Goal: Communication & Community: Participate in discussion

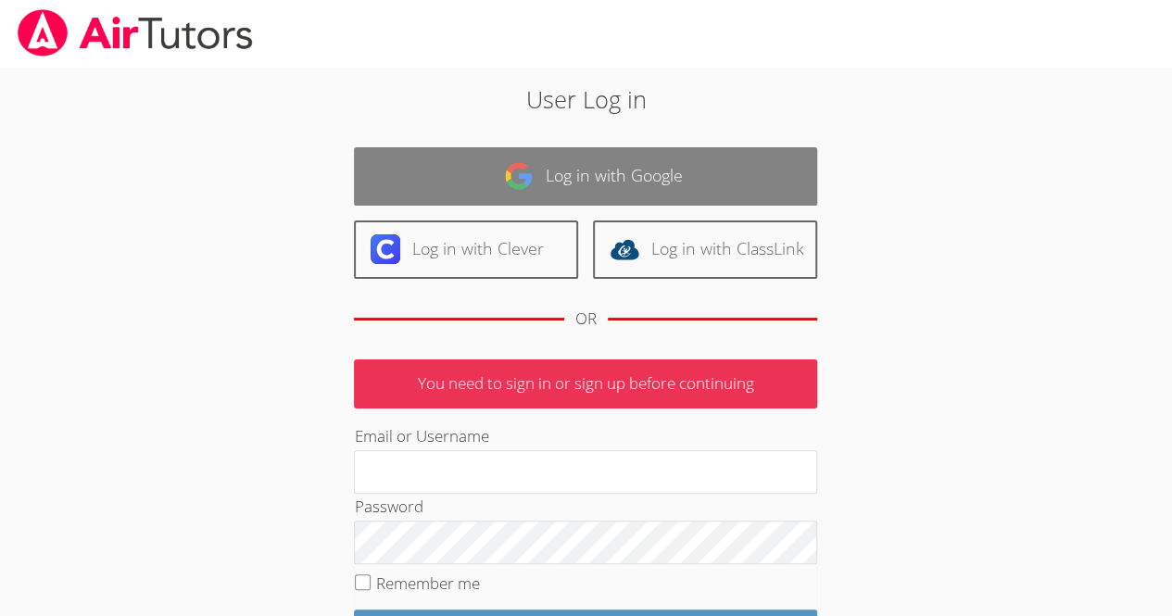
click at [636, 181] on link "Log in with Google" at bounding box center [585, 176] width 463 height 58
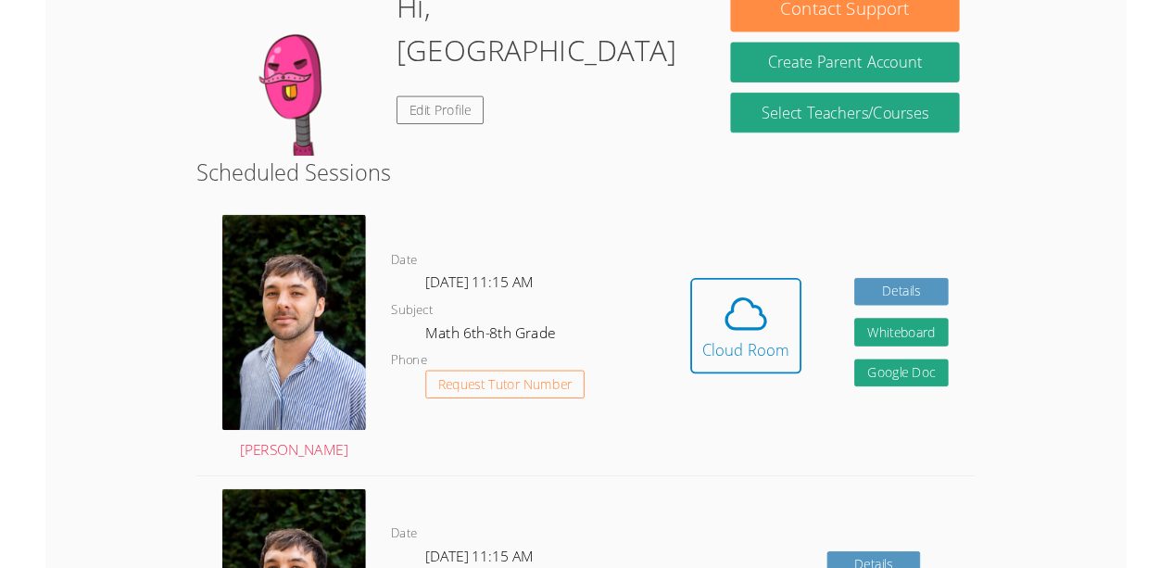
scroll to position [322, 0]
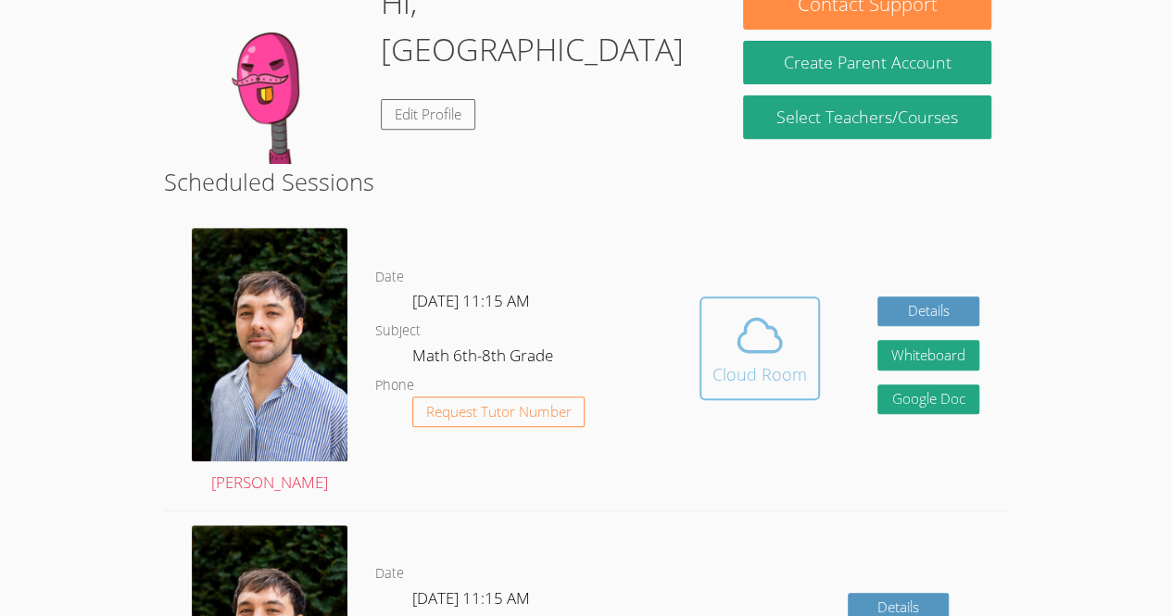
click at [773, 382] on div "Cloud Room" at bounding box center [760, 374] width 95 height 26
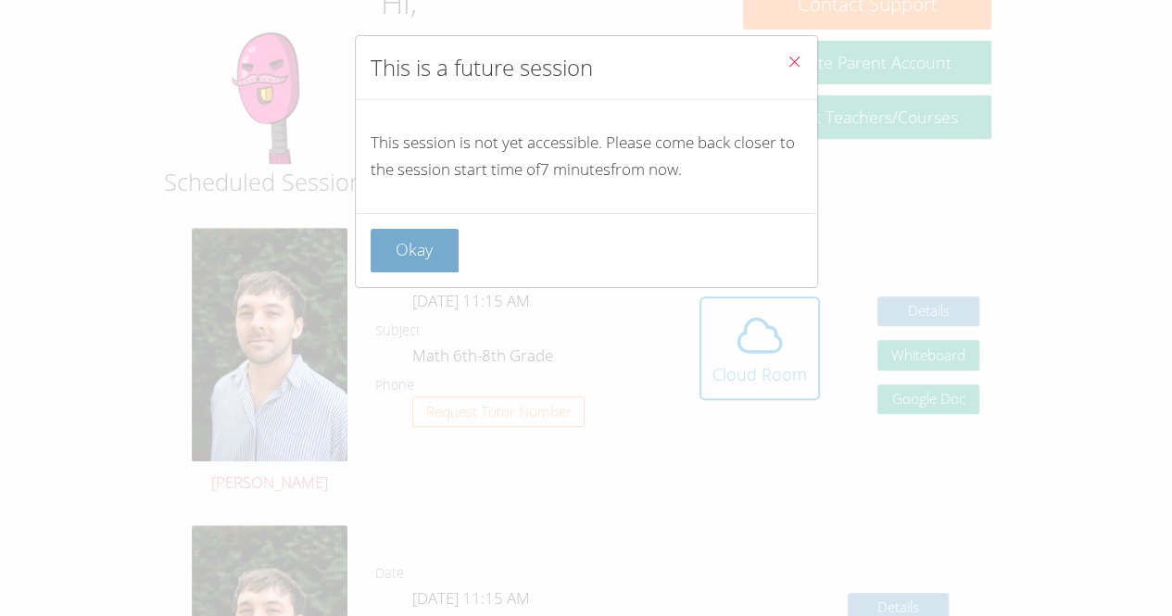
click at [394, 246] on button "Okay" at bounding box center [415, 251] width 89 height 44
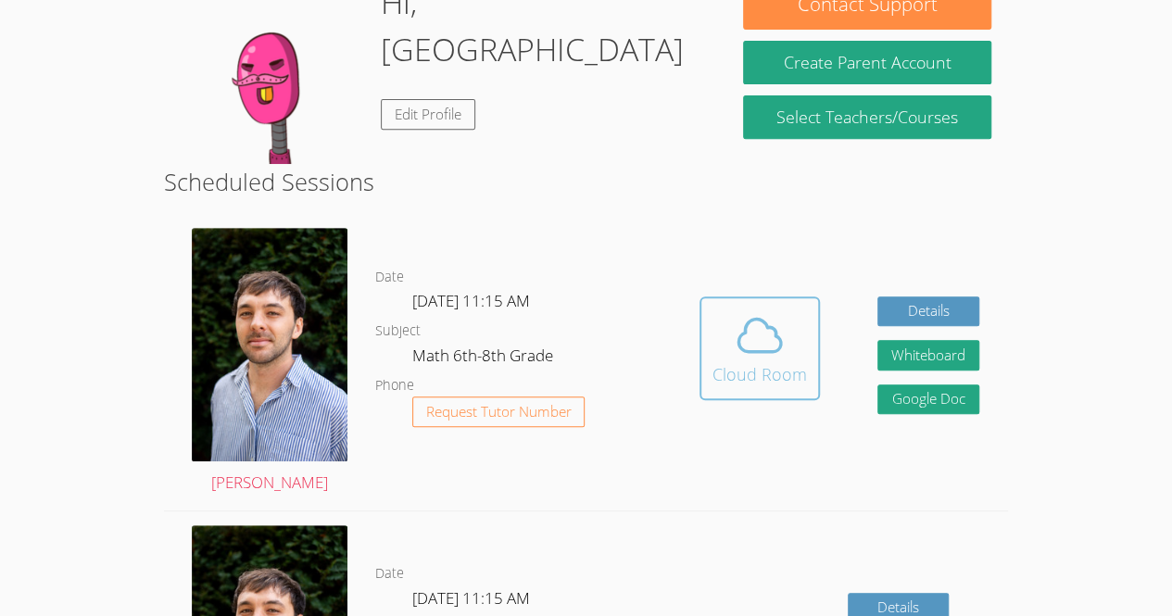
click at [724, 376] on div "Cloud Room" at bounding box center [760, 374] width 95 height 26
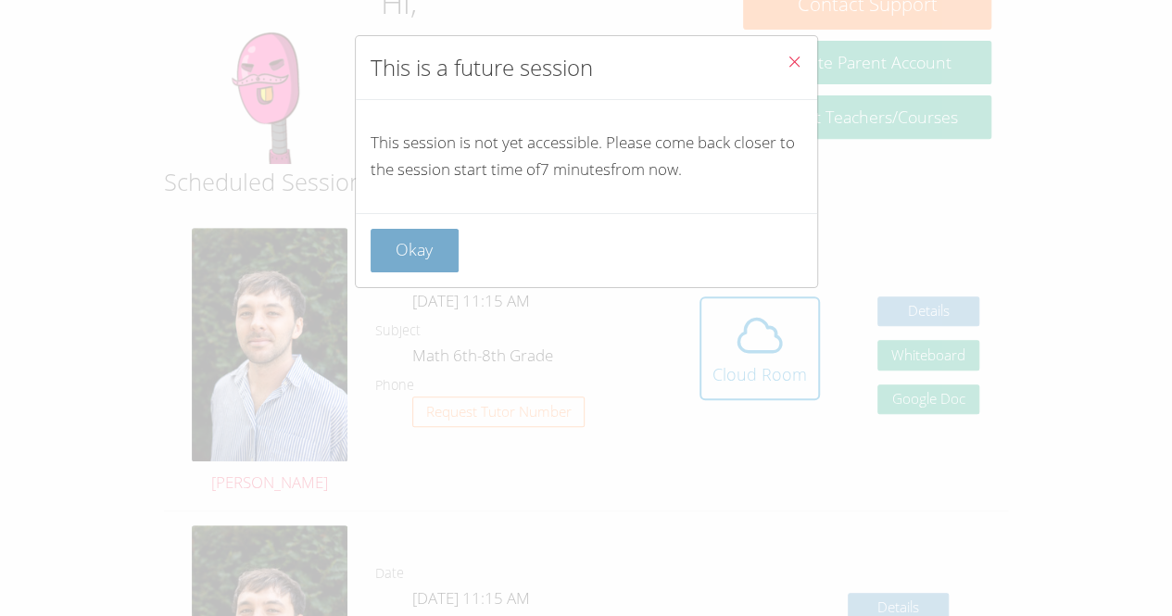
click at [429, 250] on button "Okay" at bounding box center [415, 251] width 89 height 44
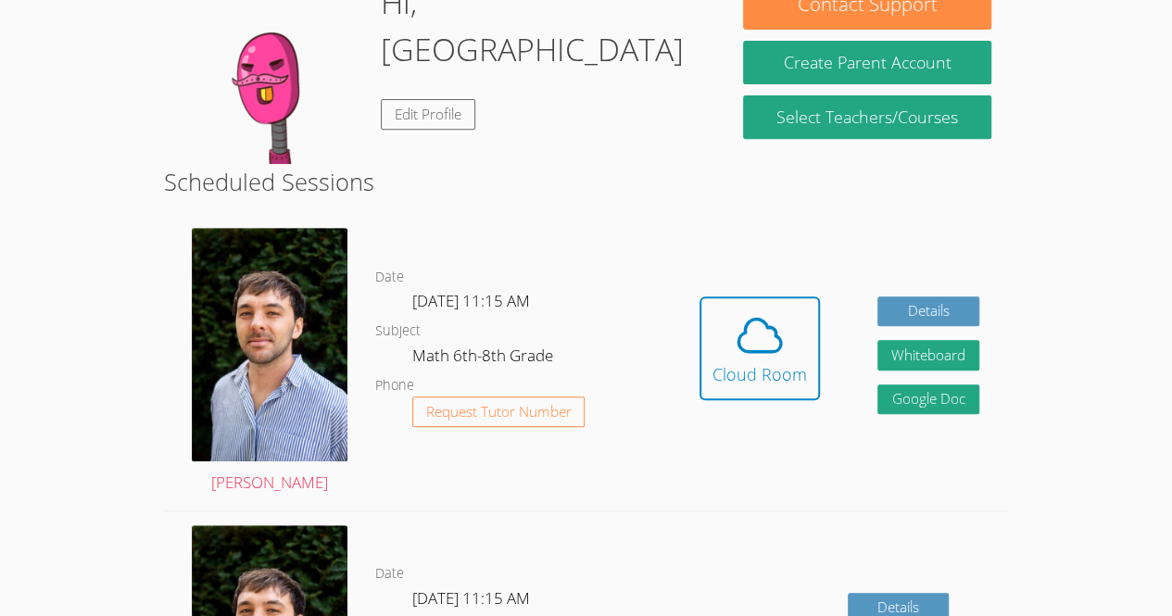
click at [700, 297] on button "Cloud Room" at bounding box center [760, 349] width 120 height 104
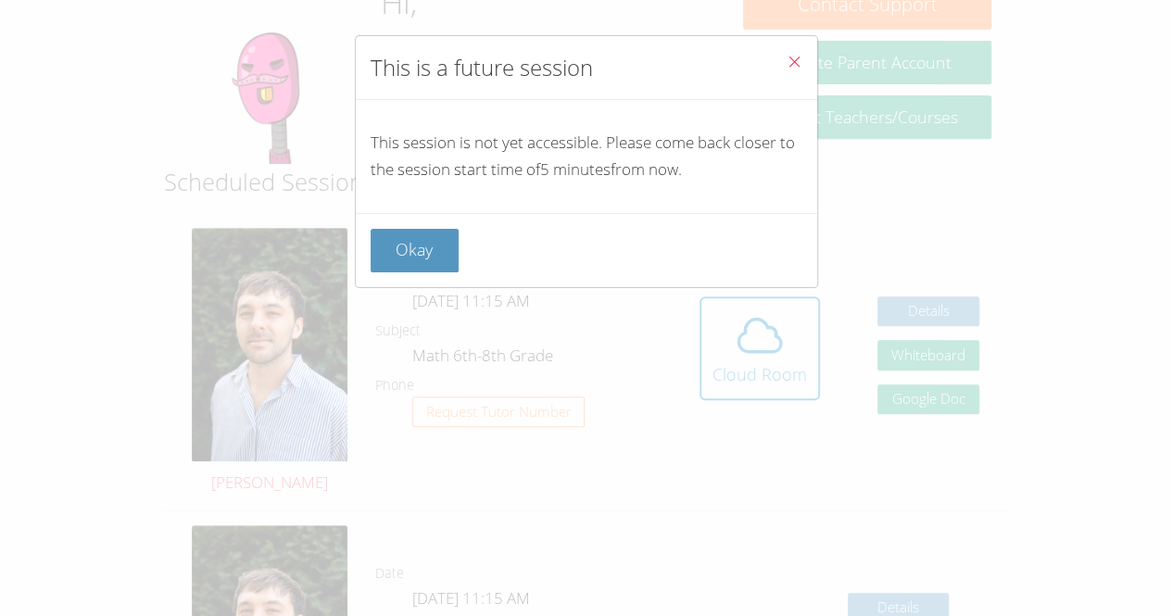
click at [801, 65] on button "Close" at bounding box center [794, 64] width 45 height 57
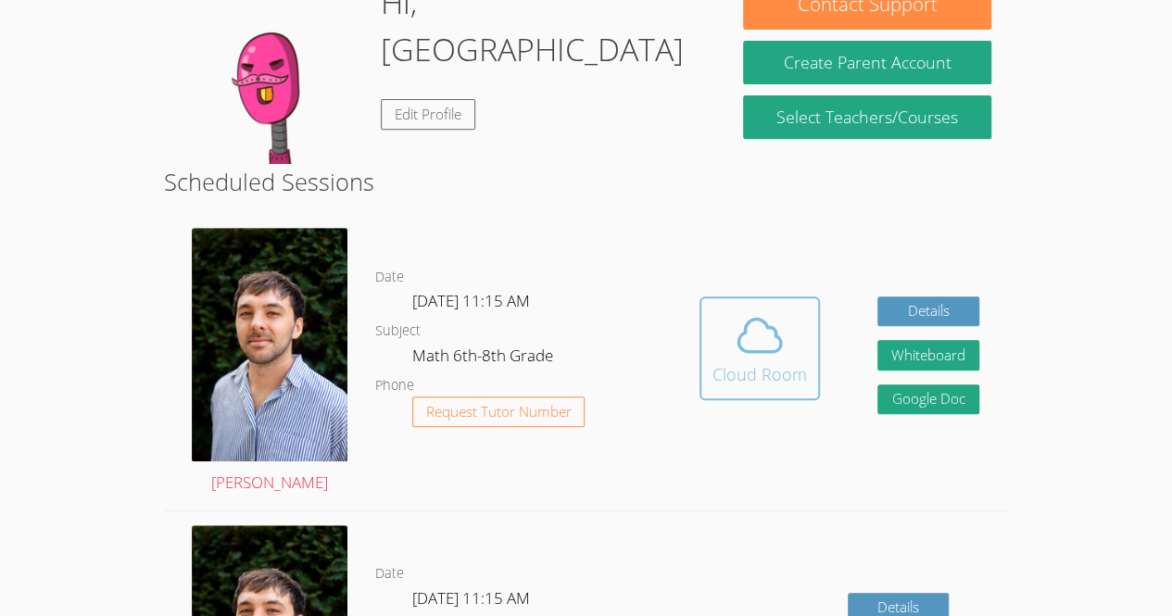
click at [778, 351] on icon at bounding box center [760, 335] width 43 height 32
click at [810, 369] on button "Cloud Room" at bounding box center [760, 349] width 120 height 104
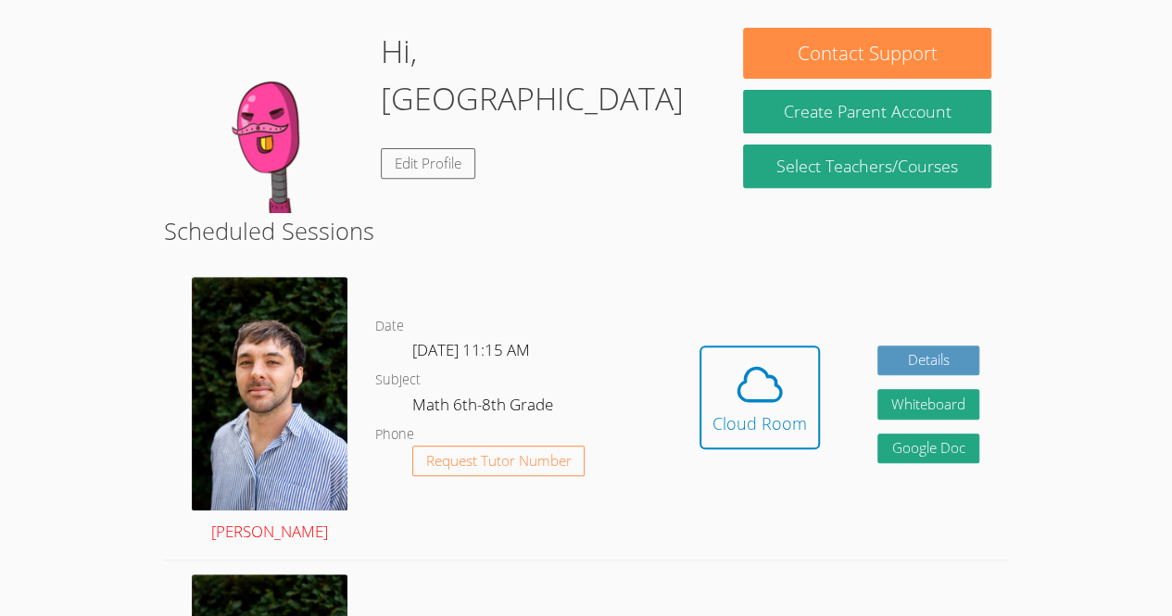
scroll to position [250, 0]
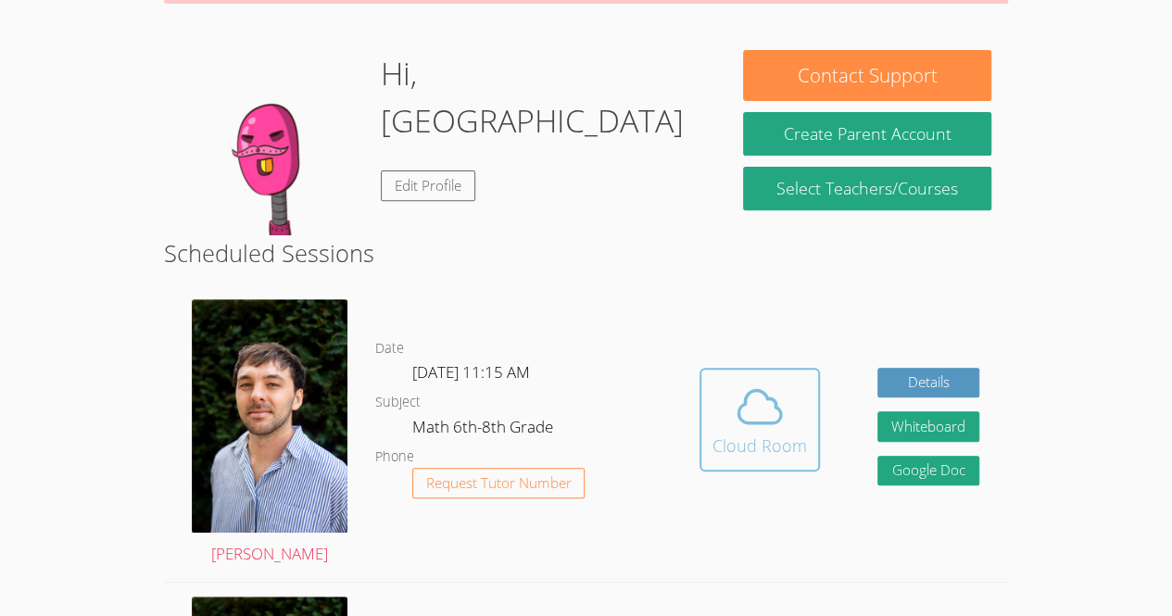
click at [766, 433] on icon at bounding box center [760, 407] width 52 height 52
click at [774, 433] on icon at bounding box center [760, 407] width 52 height 52
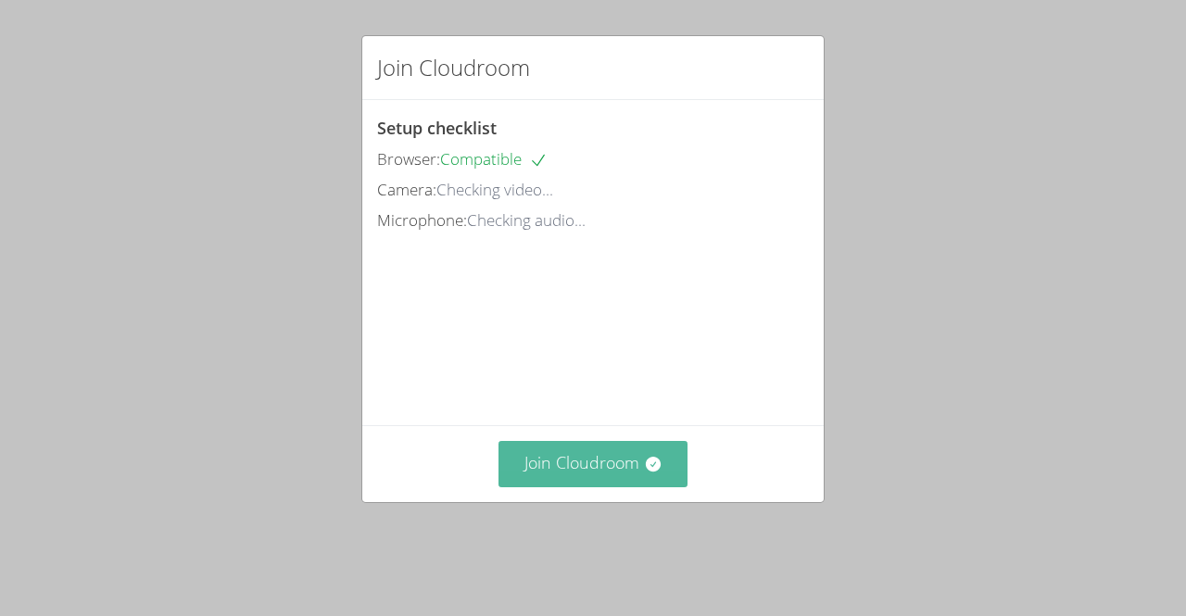
click at [626, 467] on button "Join Cloudroom" at bounding box center [594, 463] width 190 height 45
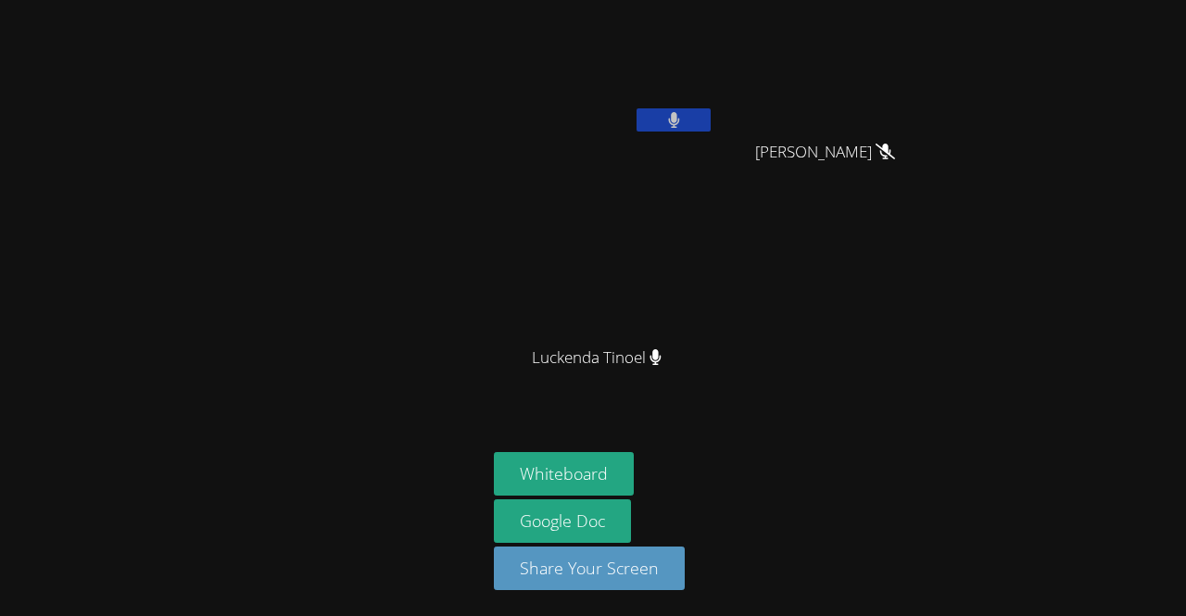
click at [851, 185] on div "[PERSON_NAME]" at bounding box center [832, 169] width 221 height 74
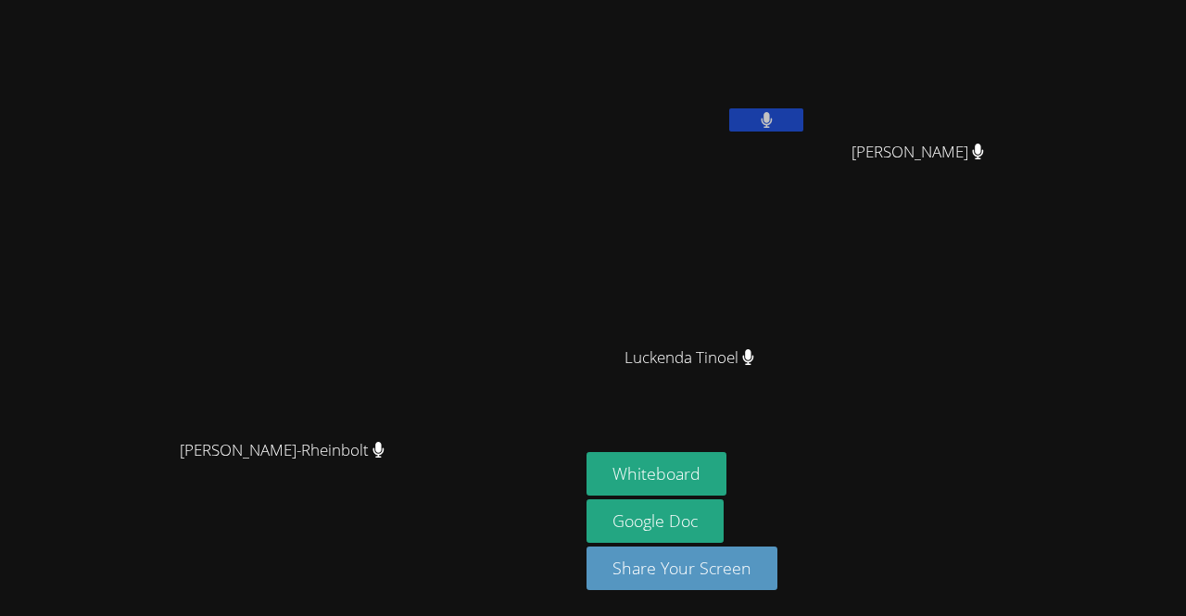
click at [151, 312] on video at bounding box center [290, 271] width 278 height 318
click at [429, 124] on video at bounding box center [290, 271] width 278 height 318
click at [804, 115] on button at bounding box center [766, 119] width 74 height 23
click at [727, 484] on button "Whiteboard" at bounding box center [657, 474] width 140 height 44
click at [804, 121] on button at bounding box center [766, 119] width 74 height 23
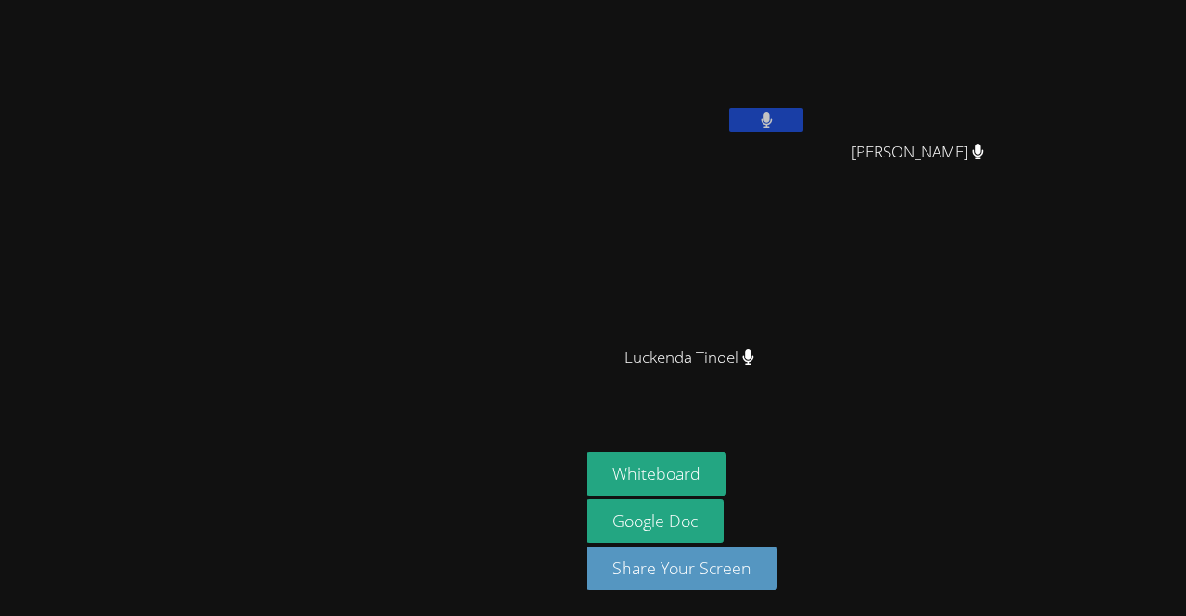
click at [807, 106] on video at bounding box center [697, 69] width 221 height 124
click at [804, 128] on button at bounding box center [766, 119] width 74 height 23
click at [967, 8] on video at bounding box center [925, 69] width 221 height 124
click at [807, 9] on video at bounding box center [697, 69] width 221 height 124
click at [777, 119] on icon at bounding box center [766, 120] width 19 height 16
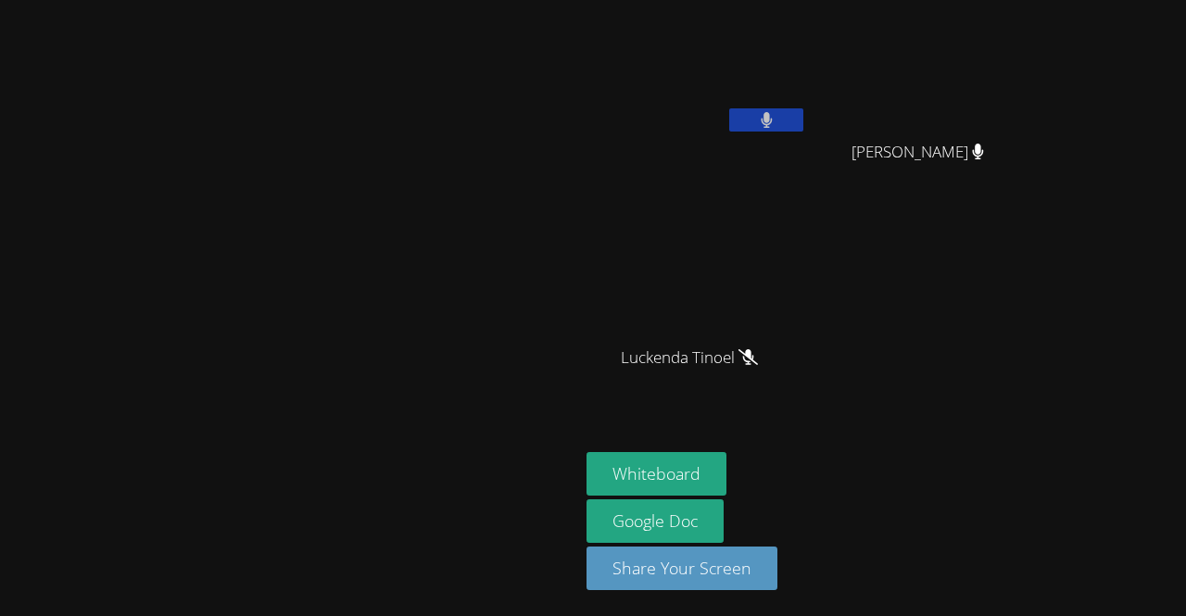
click at [804, 121] on button at bounding box center [766, 119] width 74 height 23
click at [804, 130] on button at bounding box center [766, 119] width 74 height 23
click at [804, 126] on button at bounding box center [766, 119] width 74 height 23
click at [807, 106] on video at bounding box center [697, 69] width 221 height 124
click at [777, 126] on icon at bounding box center [766, 120] width 19 height 16
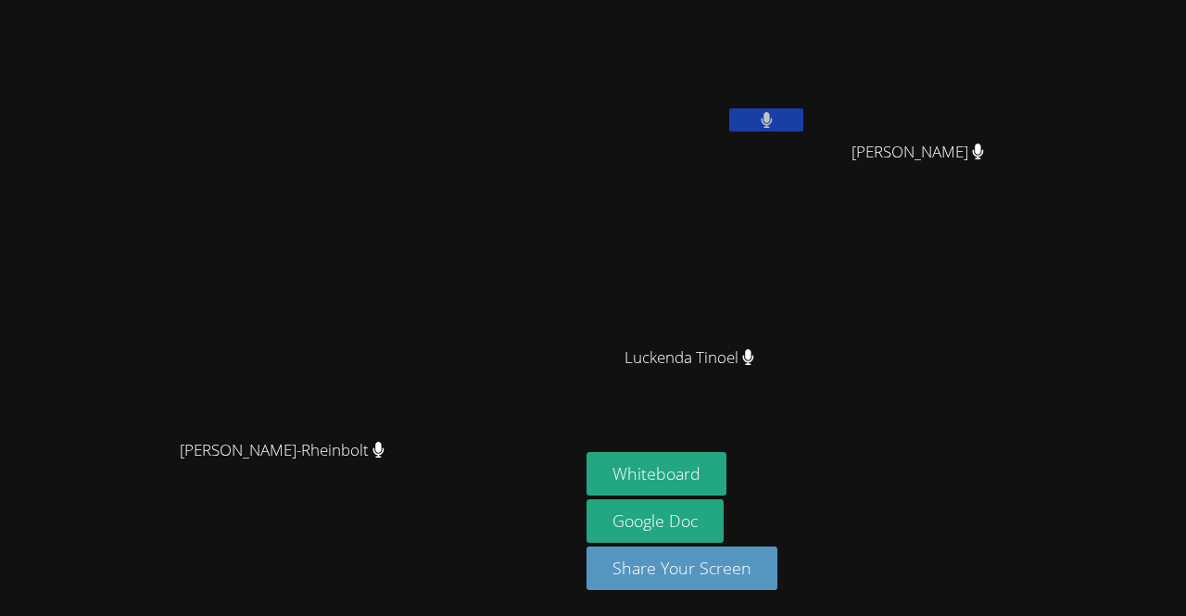
click at [1066, 567] on div "Franco Uribe-Rheinbolt Franco Uribe-Rheinbolt Derbens Louis Paulo Gomes Silva P…" at bounding box center [593, 308] width 1186 height 616
click at [801, 237] on div "Derbens Louis Paulo Gomes Silva Paulo Gomes Silva Luckenda Tinoel Luckenda Tino…" at bounding box center [811, 209] width 449 height 404
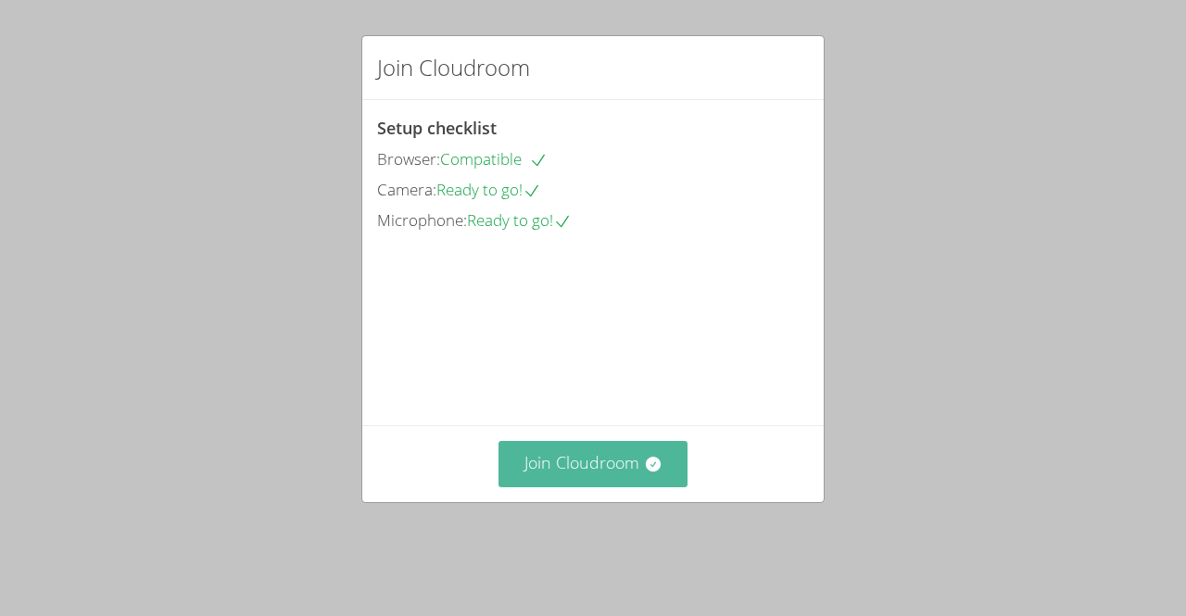
click at [619, 469] on button "Join Cloudroom" at bounding box center [594, 463] width 190 height 45
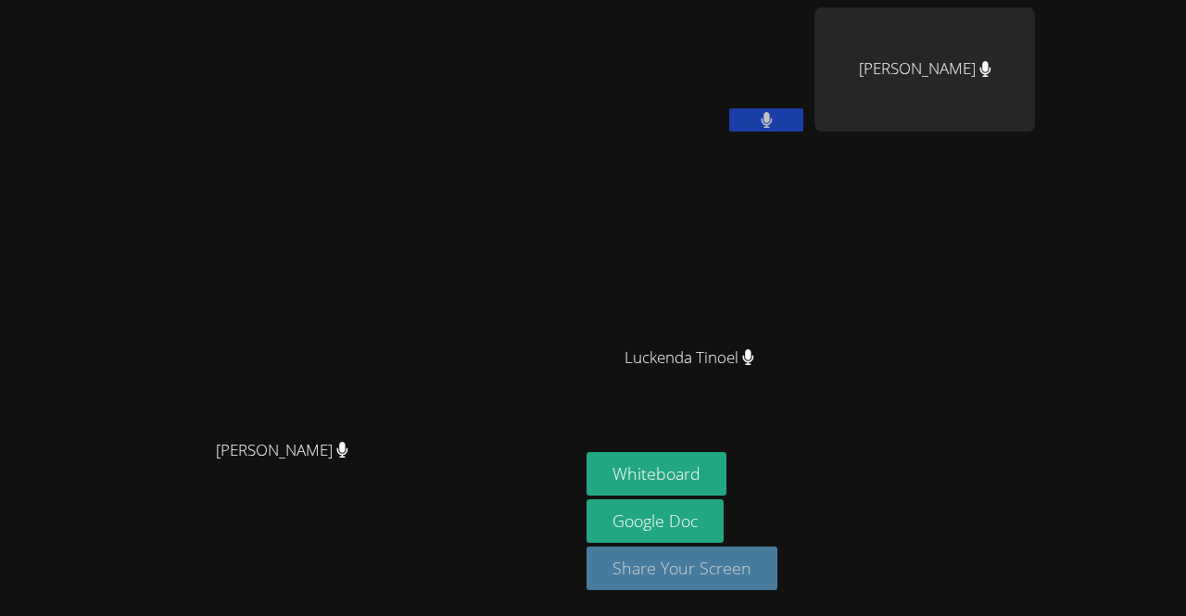
click at [702, 576] on button "Share Your Screen" at bounding box center [682, 569] width 191 height 44
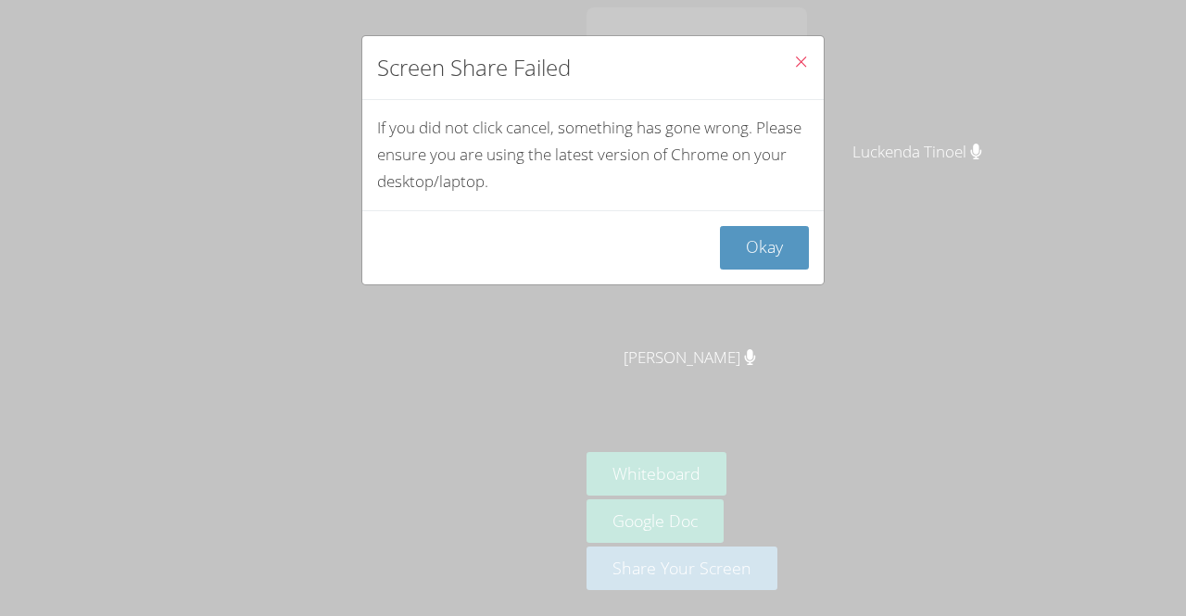
click at [793, 62] on icon "Close" at bounding box center [801, 62] width 16 height 16
click at [793, 54] on icon "Close" at bounding box center [801, 62] width 16 height 16
click at [807, 57] on button "Close" at bounding box center [800, 64] width 45 height 57
click at [767, 226] on button "Okay" at bounding box center [764, 248] width 89 height 44
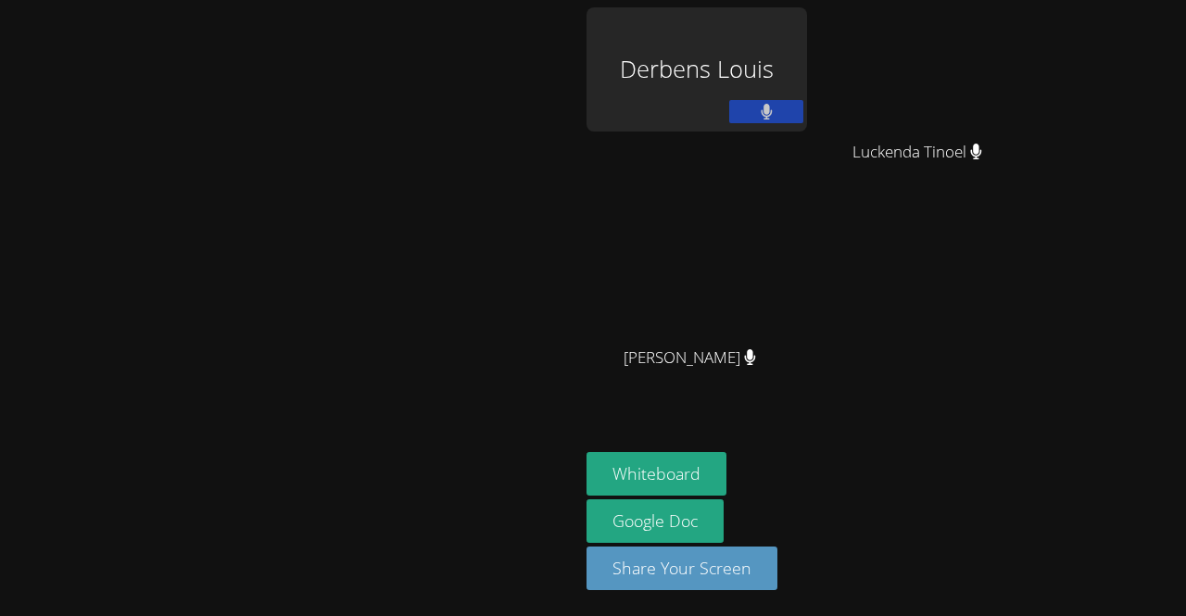
click at [767, 240] on video at bounding box center [697, 275] width 221 height 124
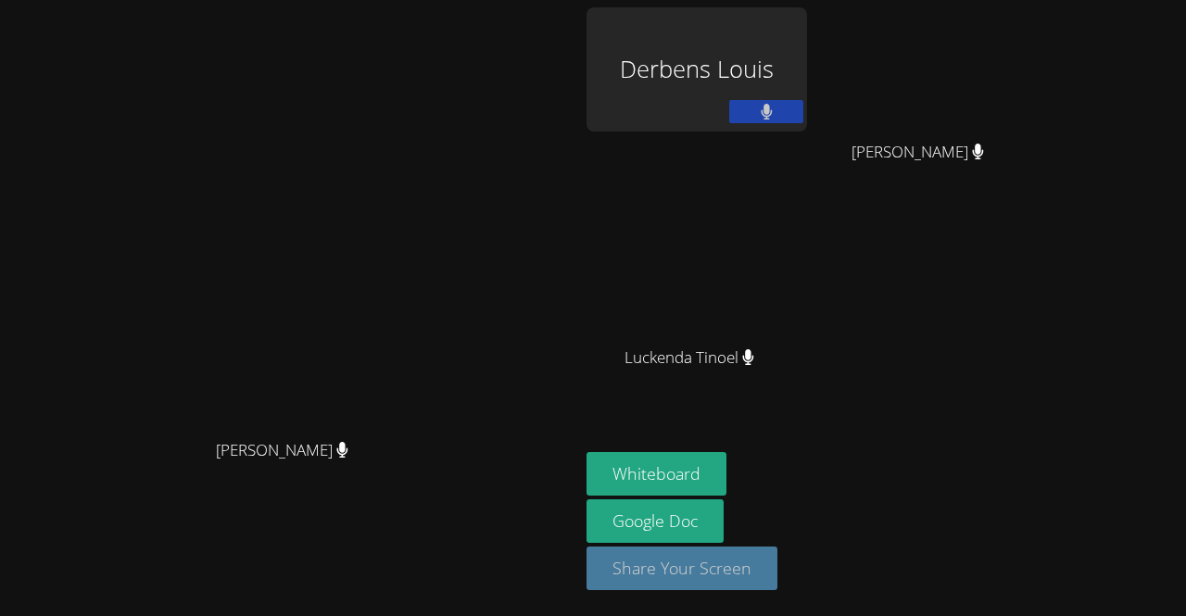
click at [733, 565] on button "Share Your Screen" at bounding box center [682, 569] width 191 height 44
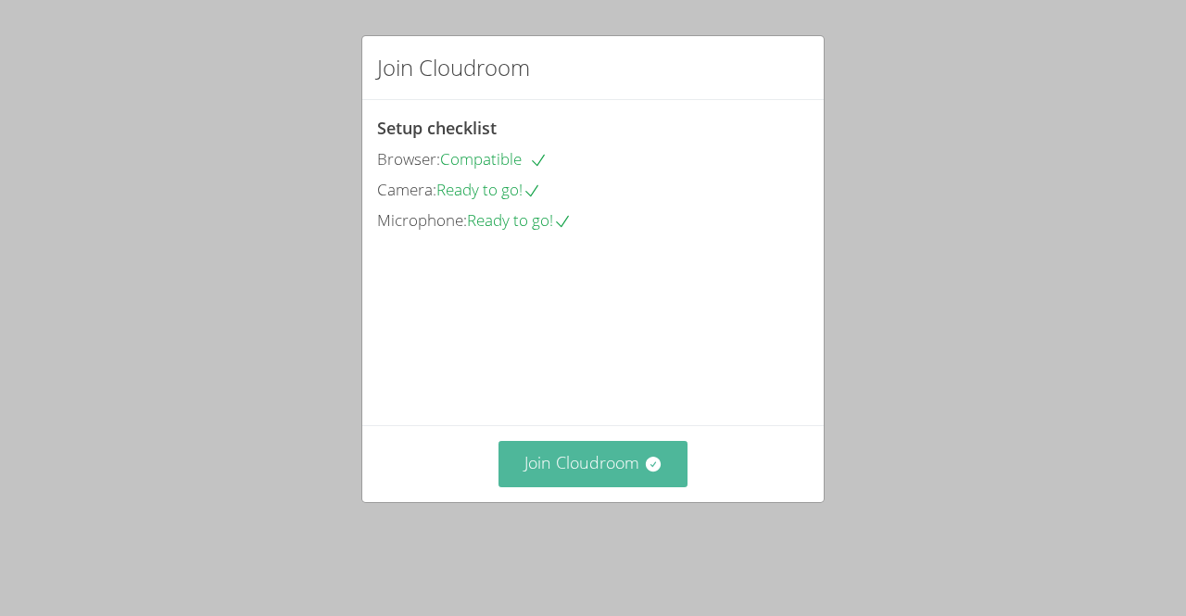
click at [580, 487] on button "Join Cloudroom" at bounding box center [594, 463] width 190 height 45
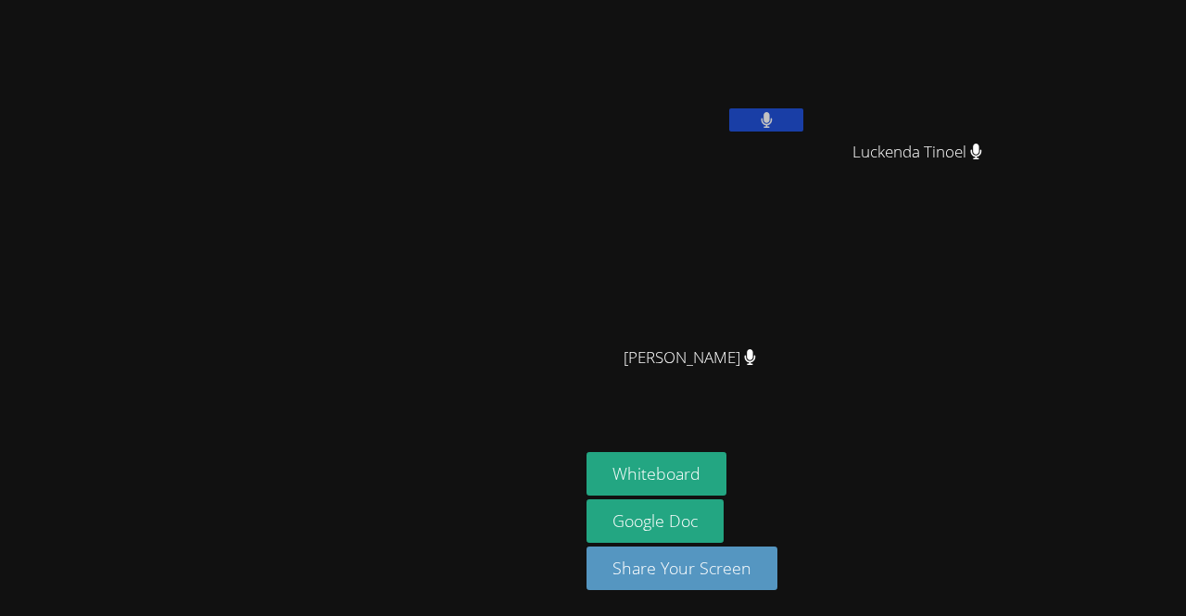
drag, startPoint x: 580, startPoint y: 488, endPoint x: 792, endPoint y: -80, distance: 606.5
click at [792, 0] on html "[PERSON_NAME] [PERSON_NAME] [PERSON_NAME] [PERSON_NAME] [PERSON_NAME] Whiteboar…" at bounding box center [593, 308] width 1186 height 616
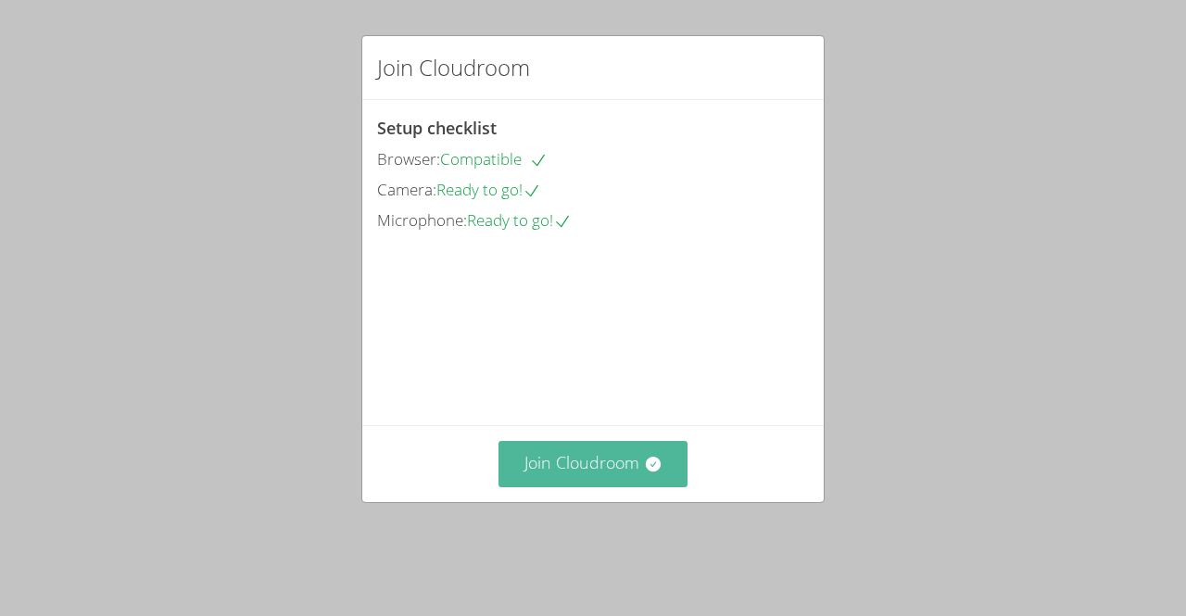
click at [633, 476] on button "Join Cloudroom" at bounding box center [594, 463] width 190 height 45
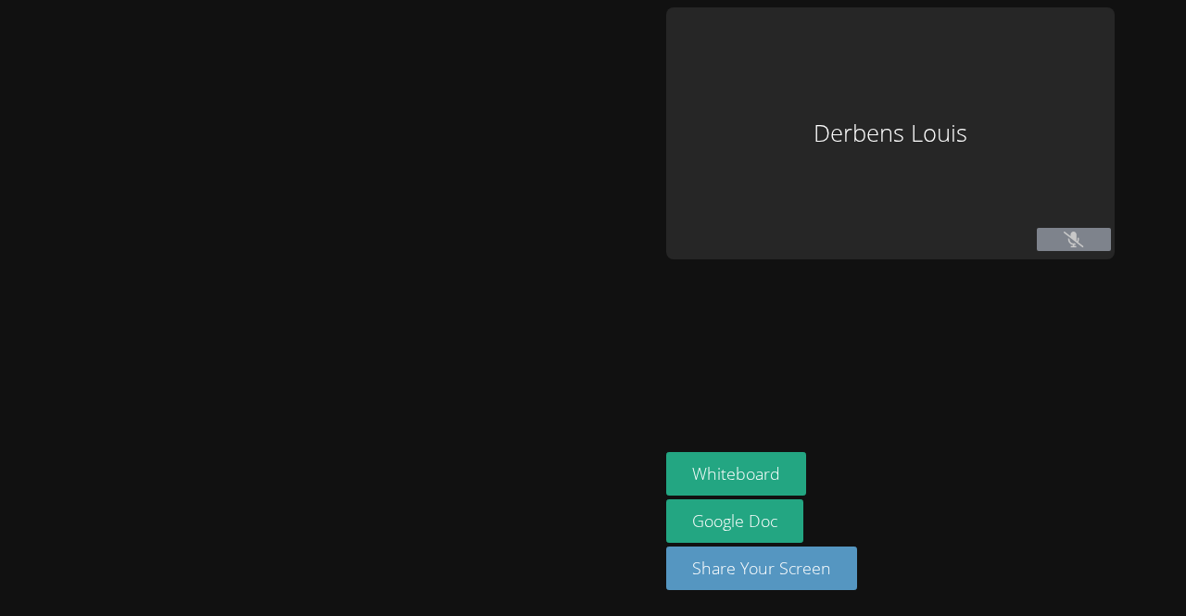
click at [629, 456] on div at bounding box center [329, 307] width 644 height 601
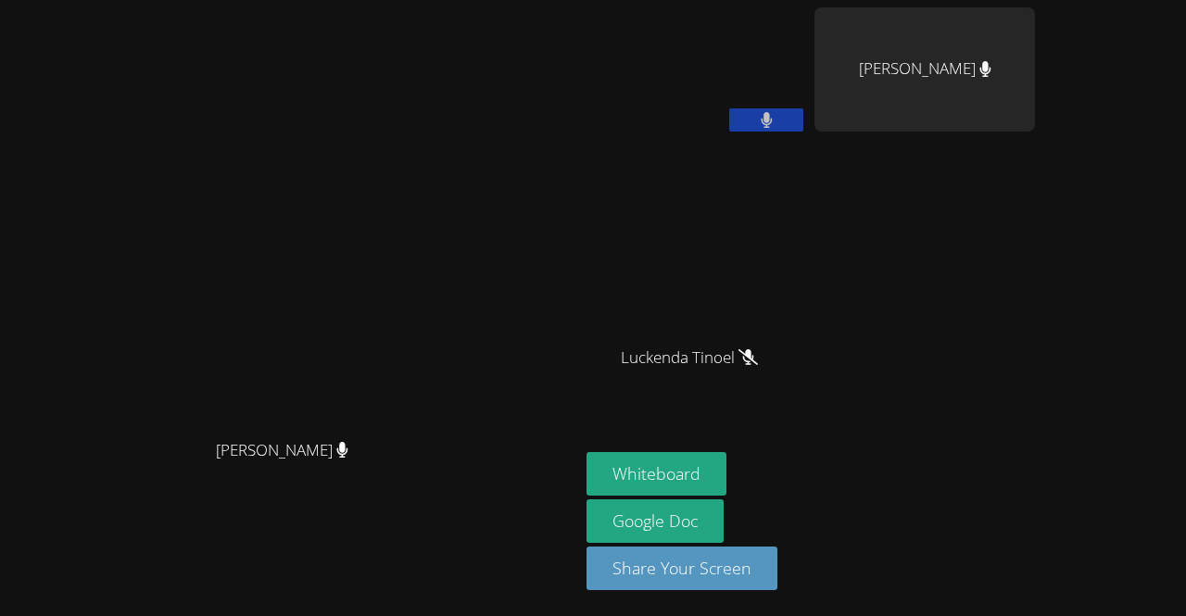
click at [715, 308] on video at bounding box center [697, 275] width 221 height 124
click at [649, 330] on video at bounding box center [697, 275] width 221 height 124
click at [714, 260] on video at bounding box center [697, 275] width 221 height 124
click at [653, 323] on video at bounding box center [697, 275] width 221 height 124
click at [709, 260] on video at bounding box center [697, 275] width 221 height 124
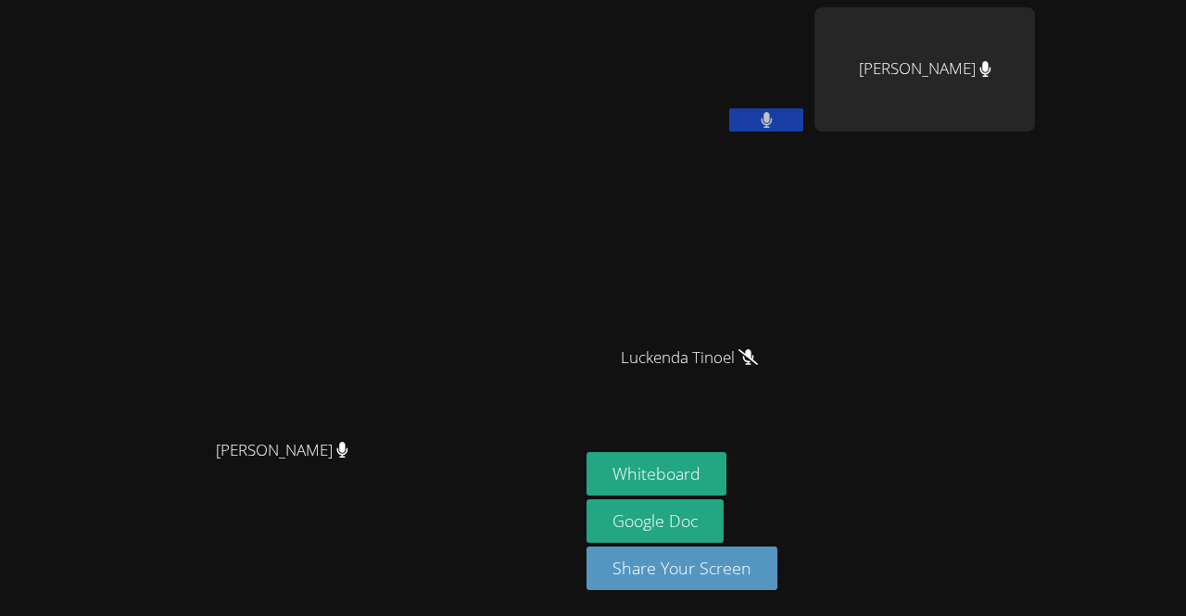
click at [643, 321] on video at bounding box center [697, 275] width 221 height 124
click at [643, 308] on video at bounding box center [697, 275] width 221 height 124
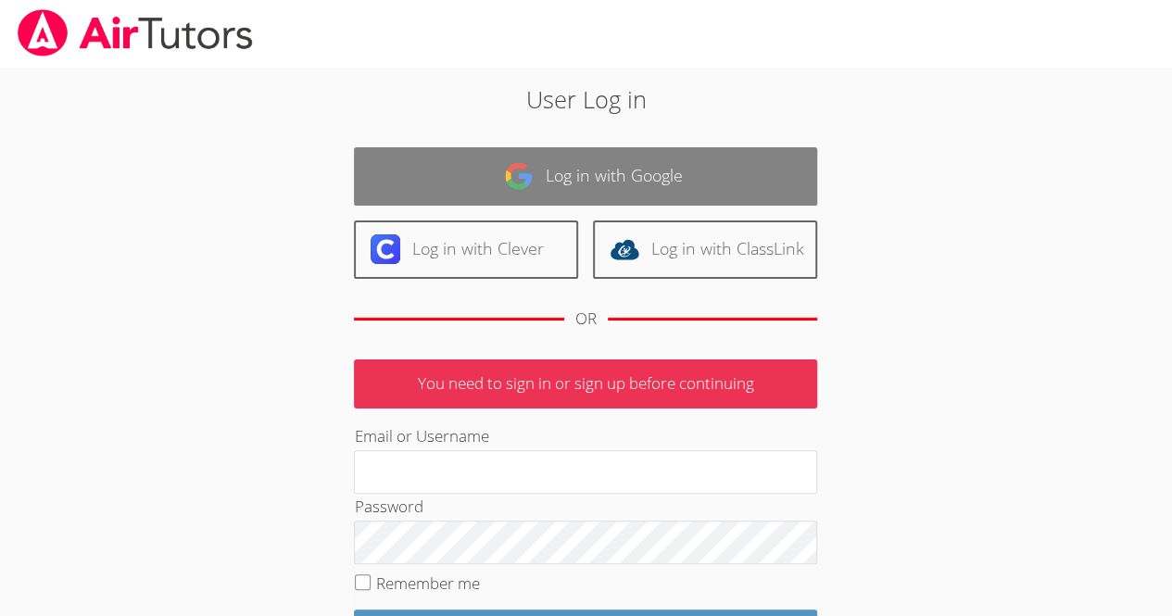
click at [727, 196] on link "Log in with Google" at bounding box center [585, 176] width 463 height 58
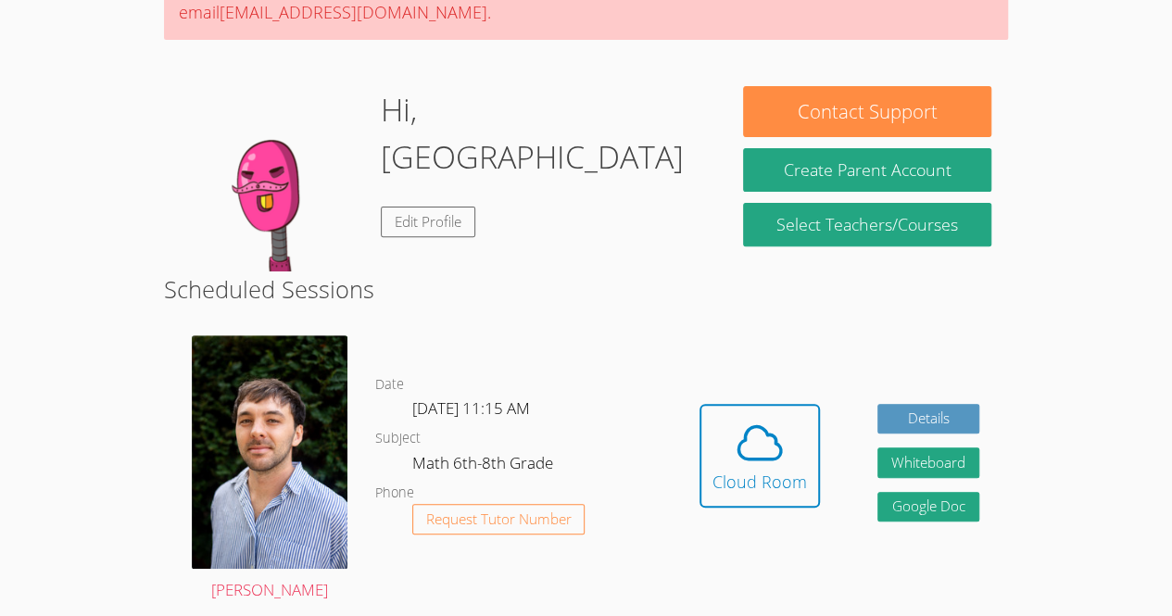
scroll to position [204, 0]
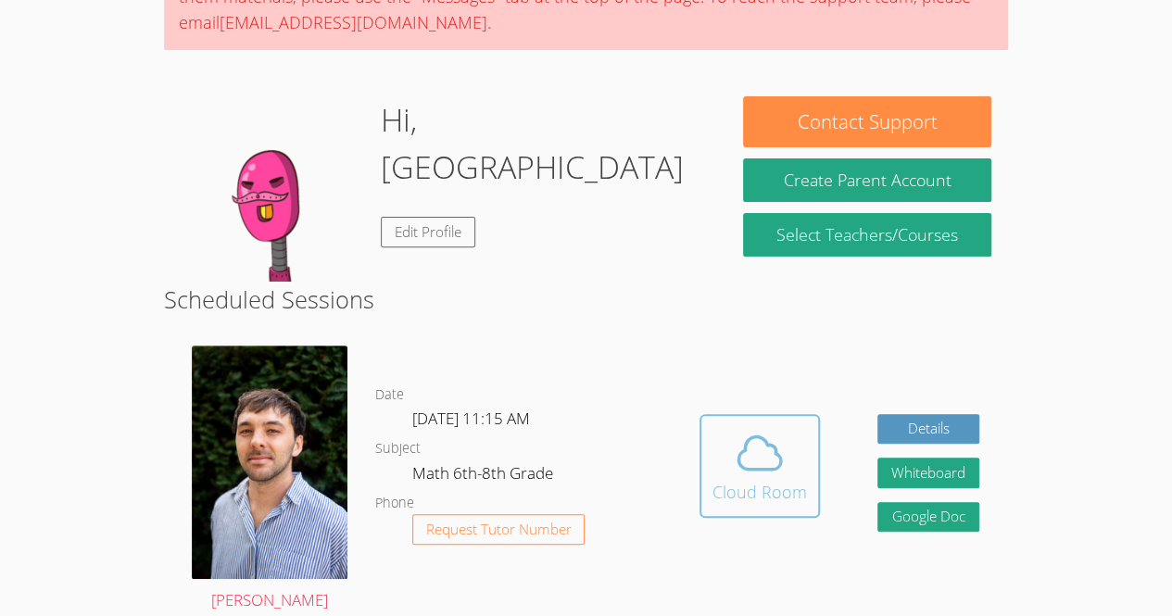
click at [734, 479] on icon at bounding box center [760, 453] width 52 height 52
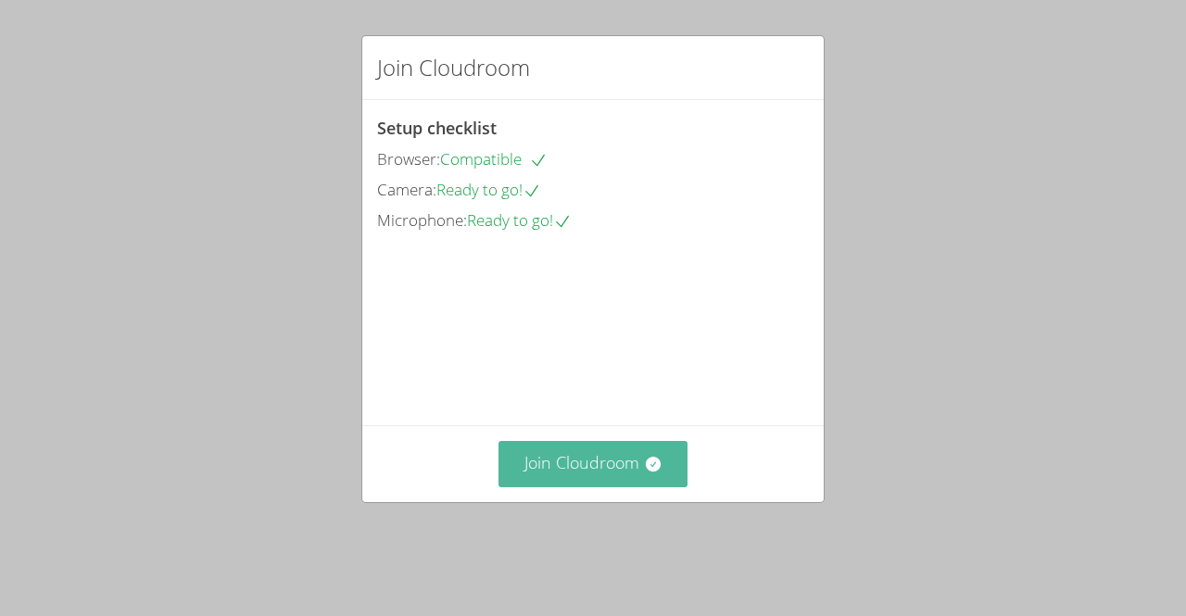
click at [627, 476] on button "Join Cloudroom" at bounding box center [594, 463] width 190 height 45
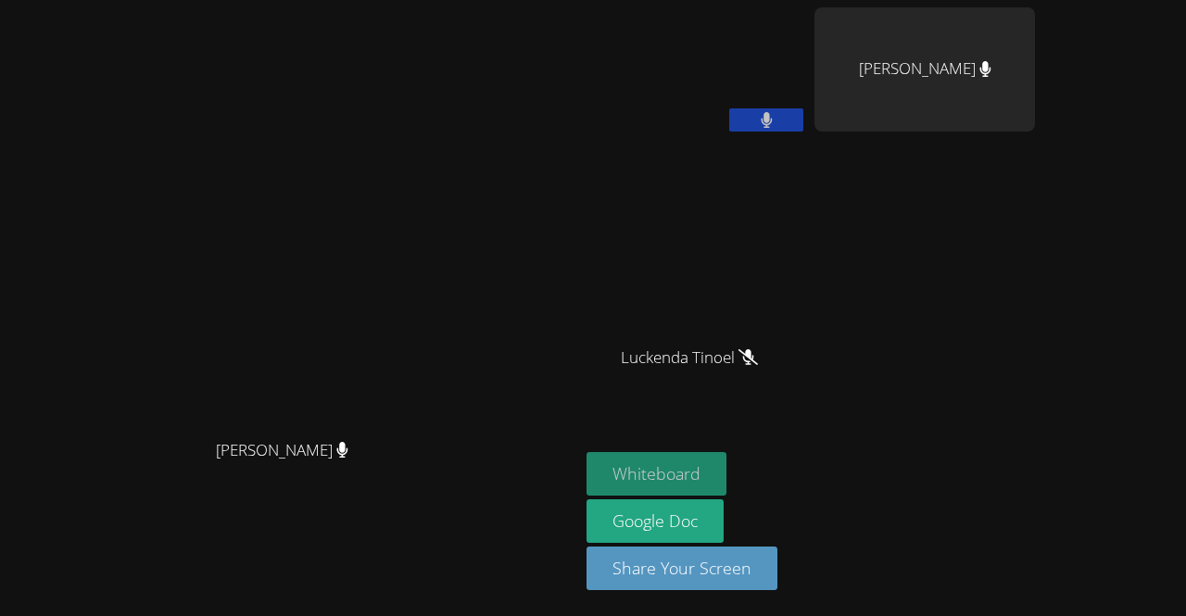
click at [625, 482] on button "Whiteboard" at bounding box center [657, 474] width 140 height 44
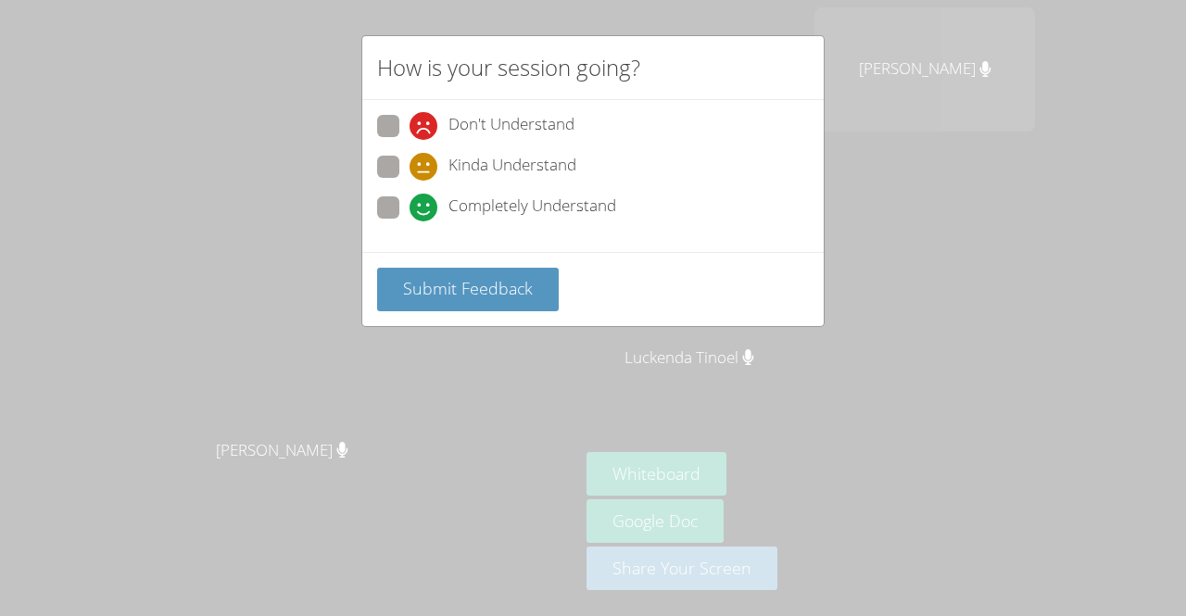
click at [503, 155] on span "Kinda Understand" at bounding box center [513, 167] width 128 height 28
click at [425, 156] on input "Kinda Understand" at bounding box center [418, 164] width 16 height 16
radio input "true"
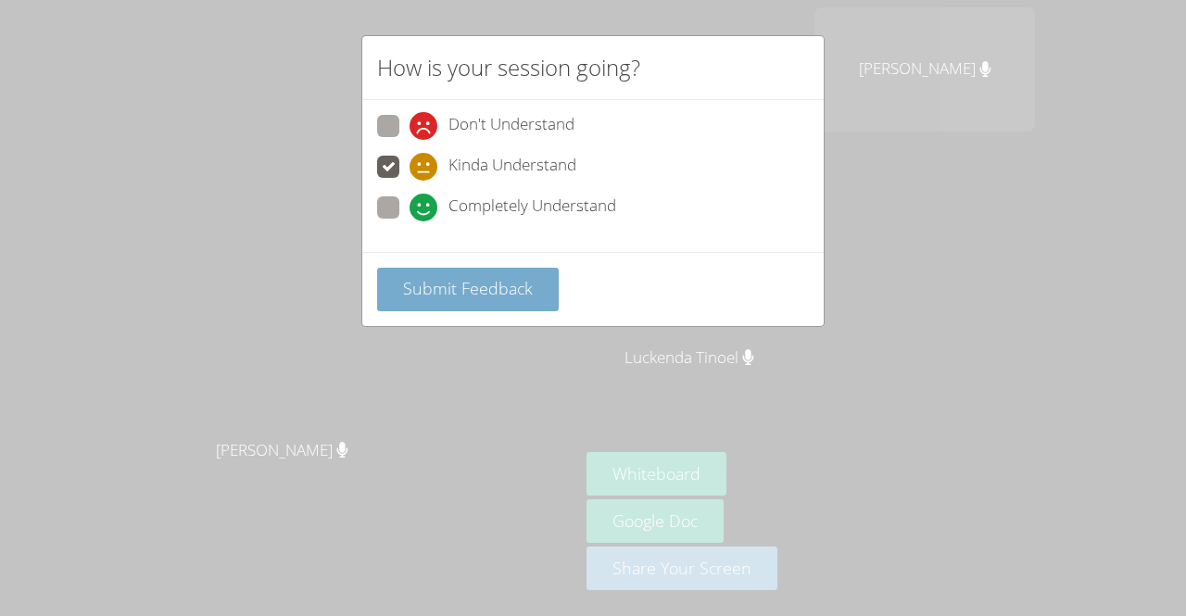
click at [517, 278] on span "Submit Feedback" at bounding box center [468, 288] width 130 height 22
